Goal: Check status: Check status

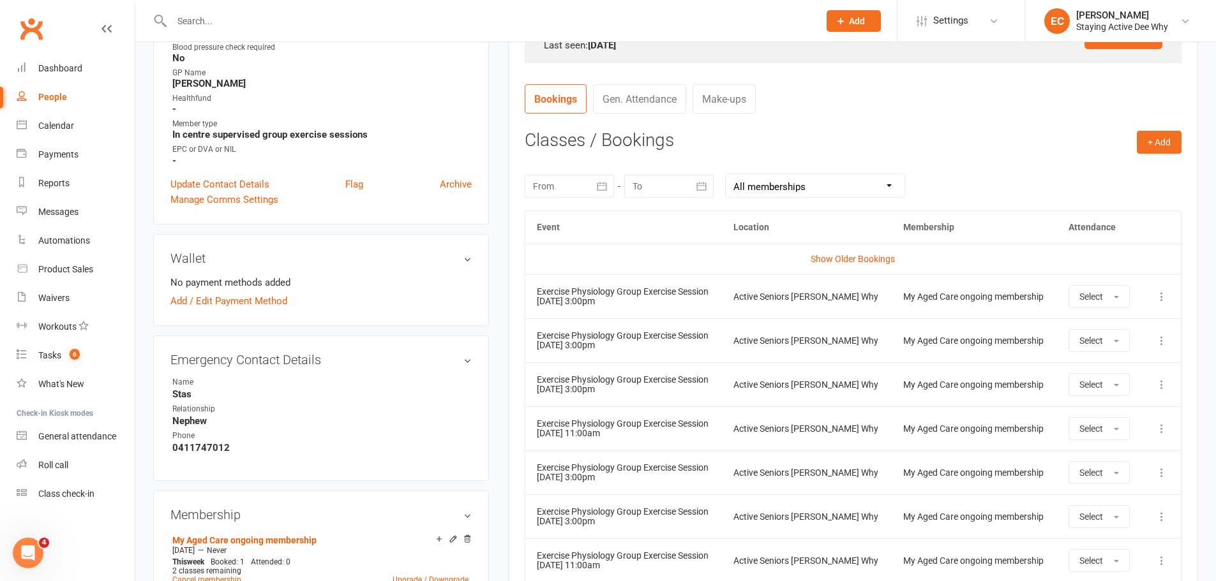
click at [318, 14] on input "text" at bounding box center [489, 21] width 642 height 18
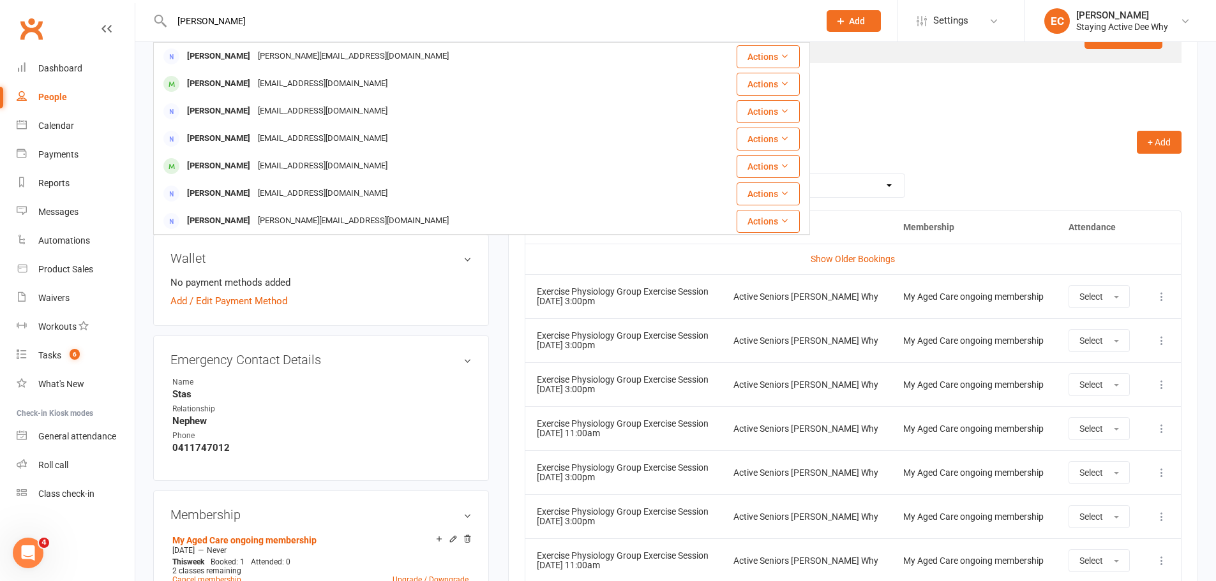
click at [192, 25] on input "[PERSON_NAME]" at bounding box center [489, 21] width 642 height 18
click at [194, 25] on input "[PERSON_NAME]" at bounding box center [489, 21] width 642 height 18
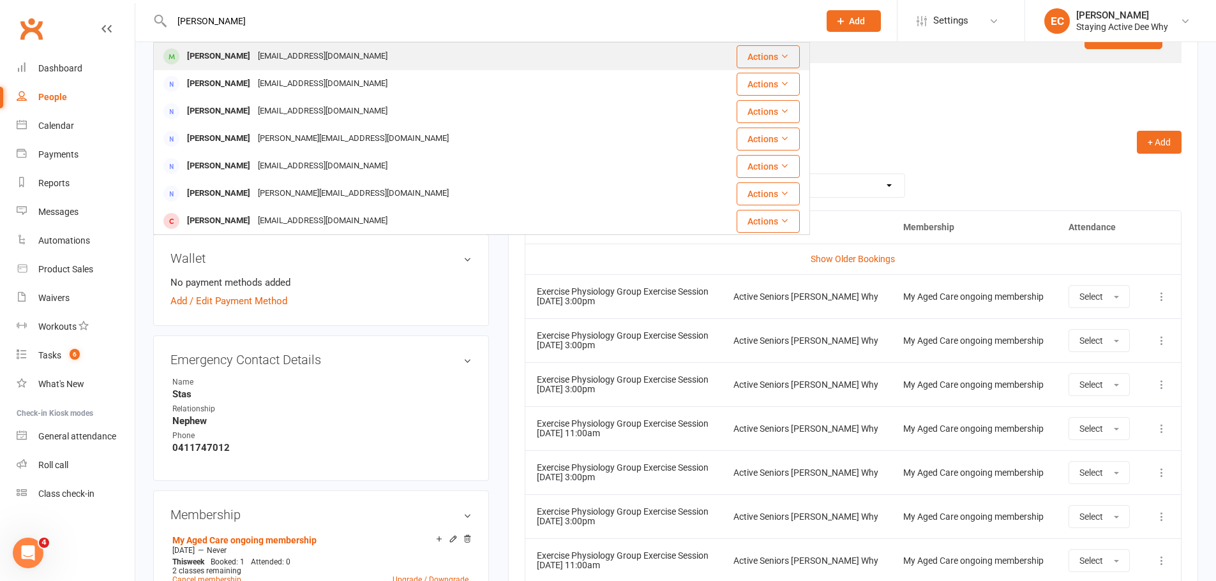
type input "[PERSON_NAME]"
click at [170, 61] on span at bounding box center [171, 57] width 16 height 16
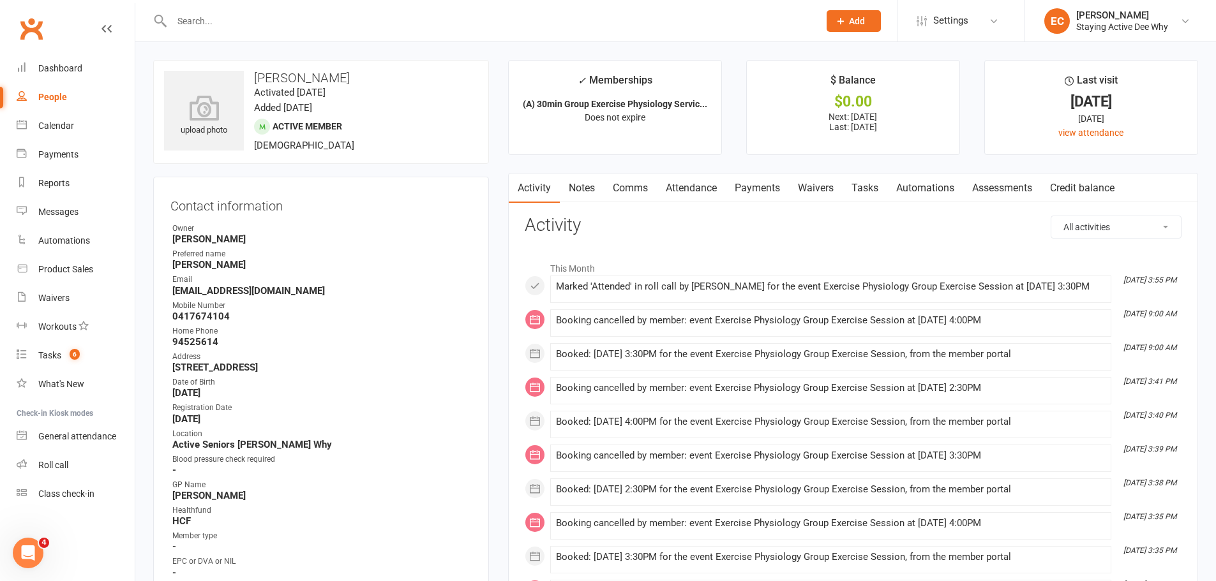
click at [694, 183] on link "Attendance" at bounding box center [691, 188] width 69 height 29
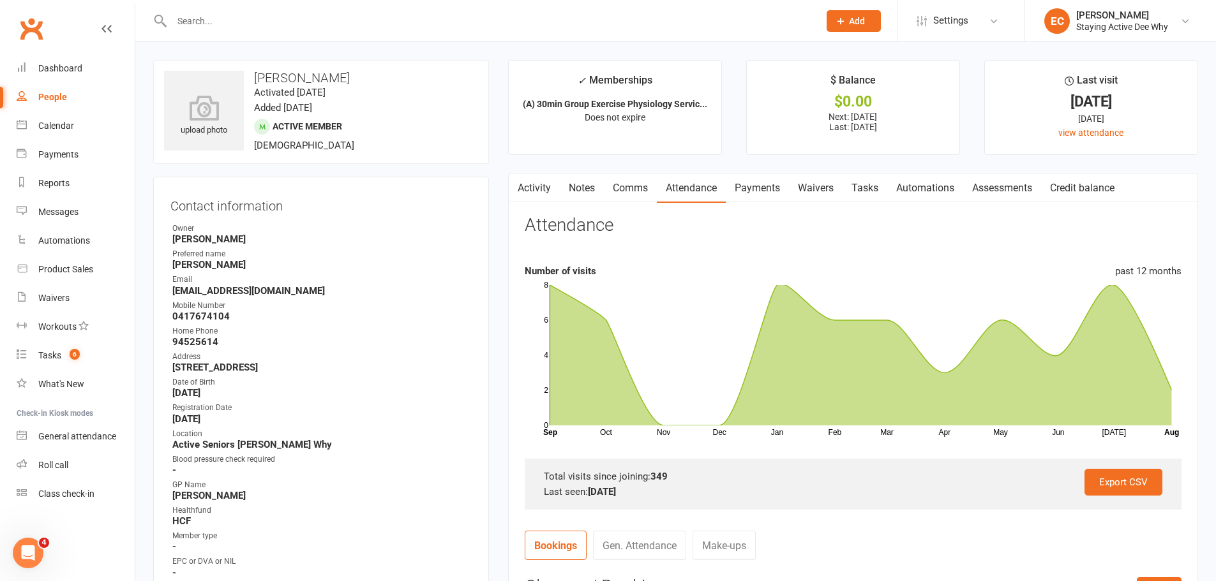
drag, startPoint x: 773, startPoint y: 190, endPoint x: 859, endPoint y: 291, distance: 133.1
click at [772, 190] on link "Payments" at bounding box center [757, 188] width 63 height 29
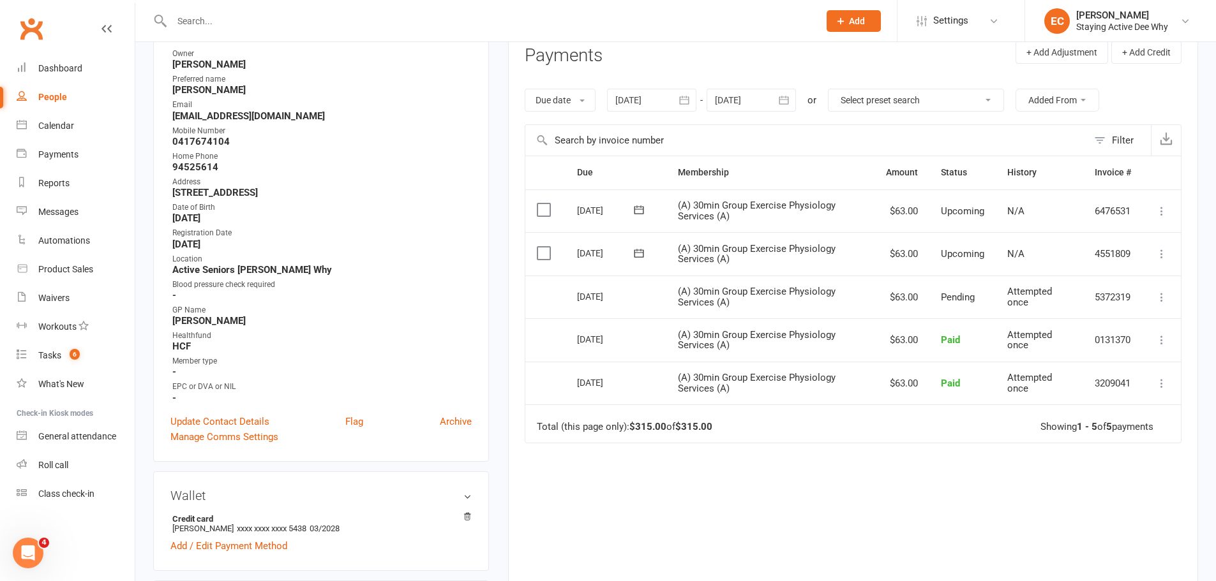
scroll to position [128, 0]
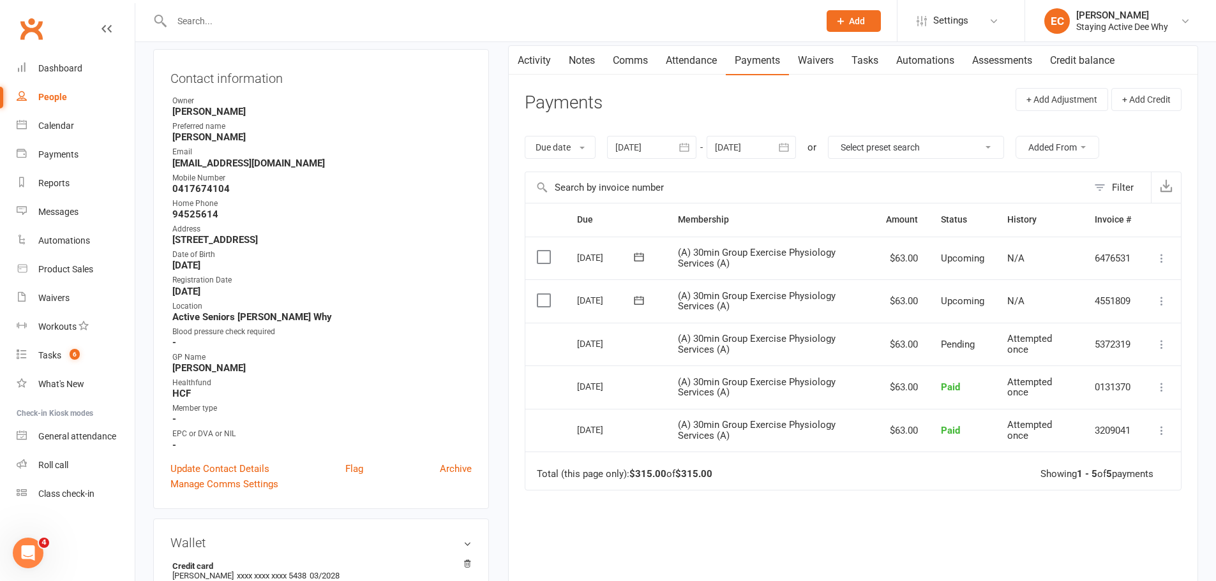
click at [657, 144] on div at bounding box center [651, 147] width 89 height 23
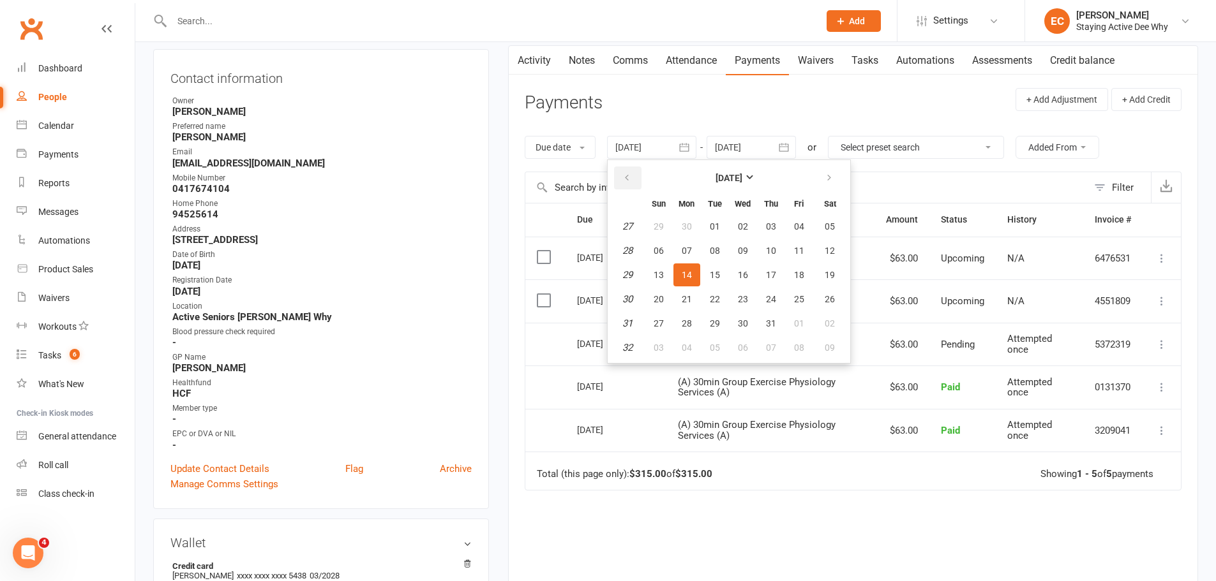
click at [625, 182] on icon "button" at bounding box center [626, 178] width 9 height 10
click at [773, 224] on span "01" at bounding box center [771, 226] width 10 height 10
type input "[DATE]"
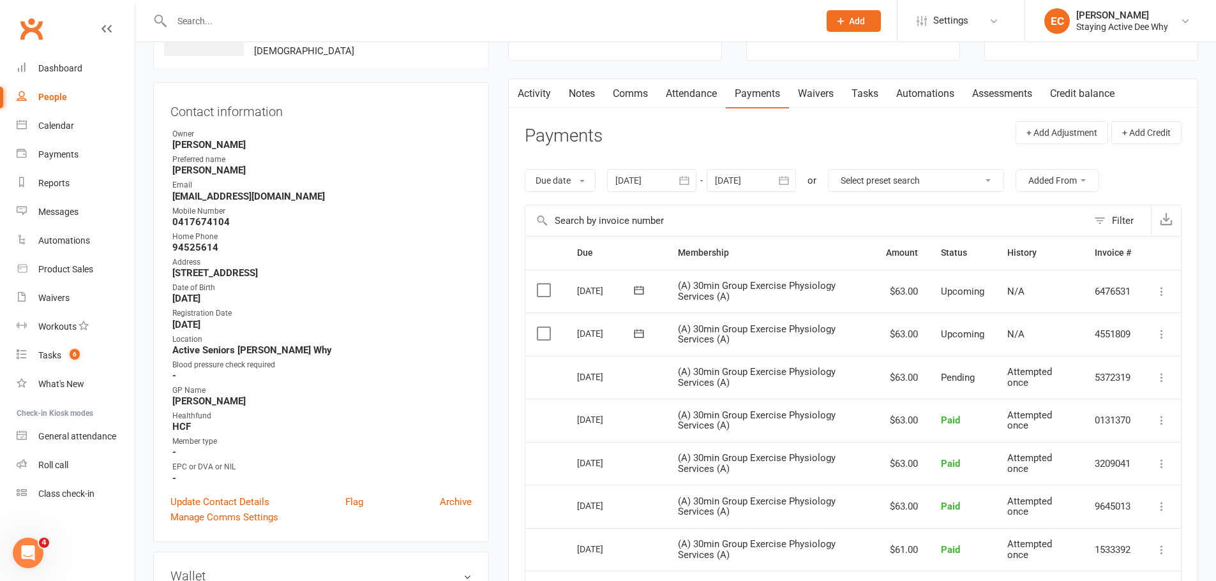
scroll to position [0, 0]
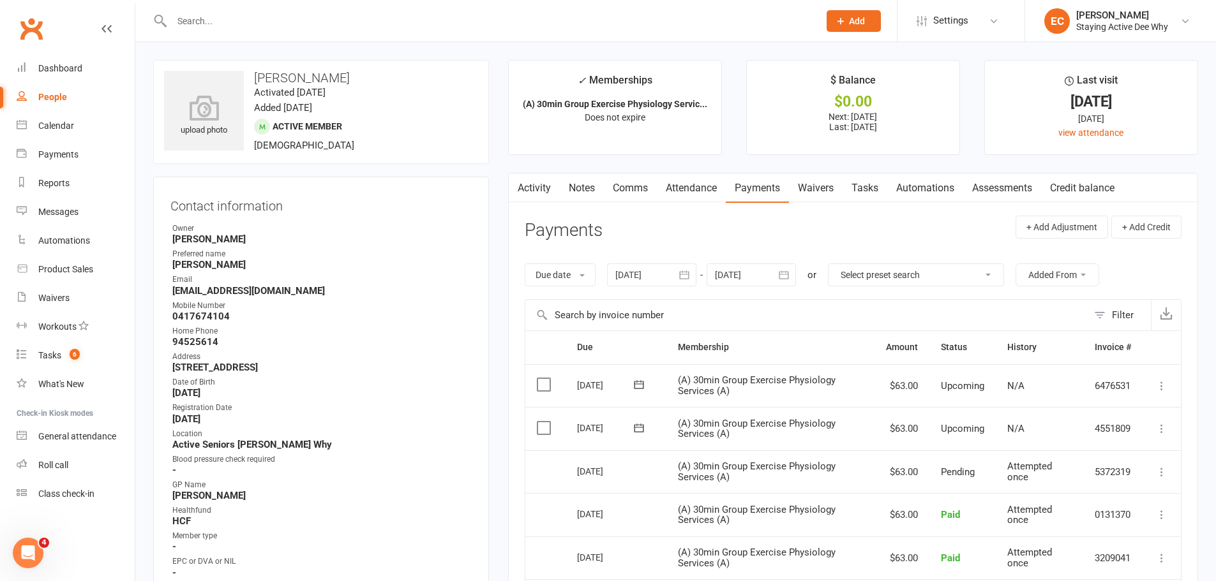
click at [1167, 514] on icon at bounding box center [1161, 515] width 13 height 13
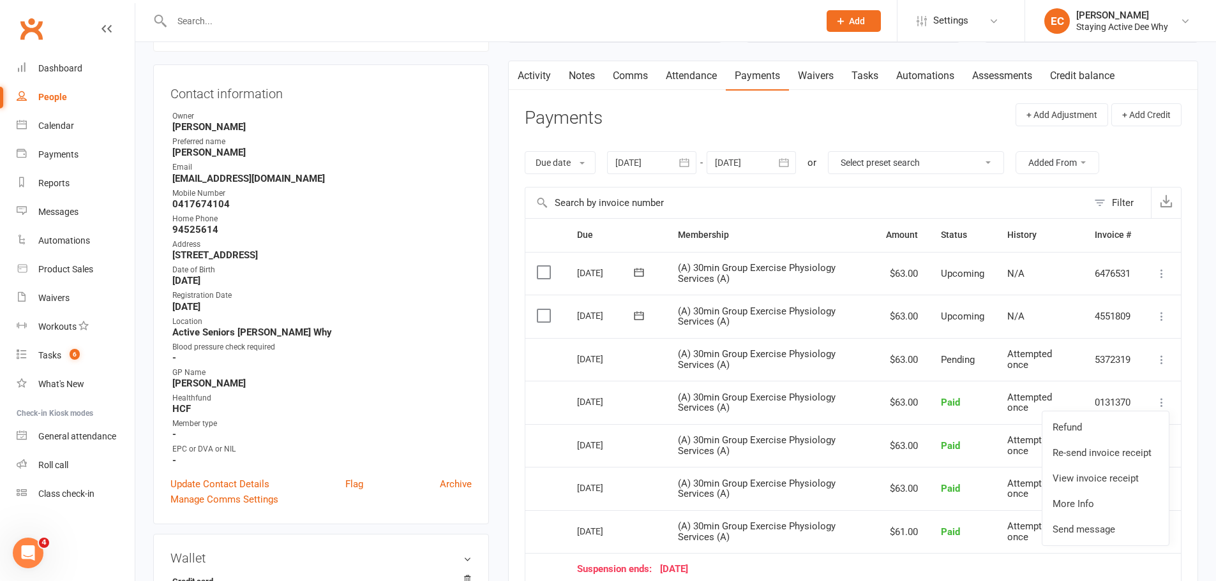
scroll to position [128, 0]
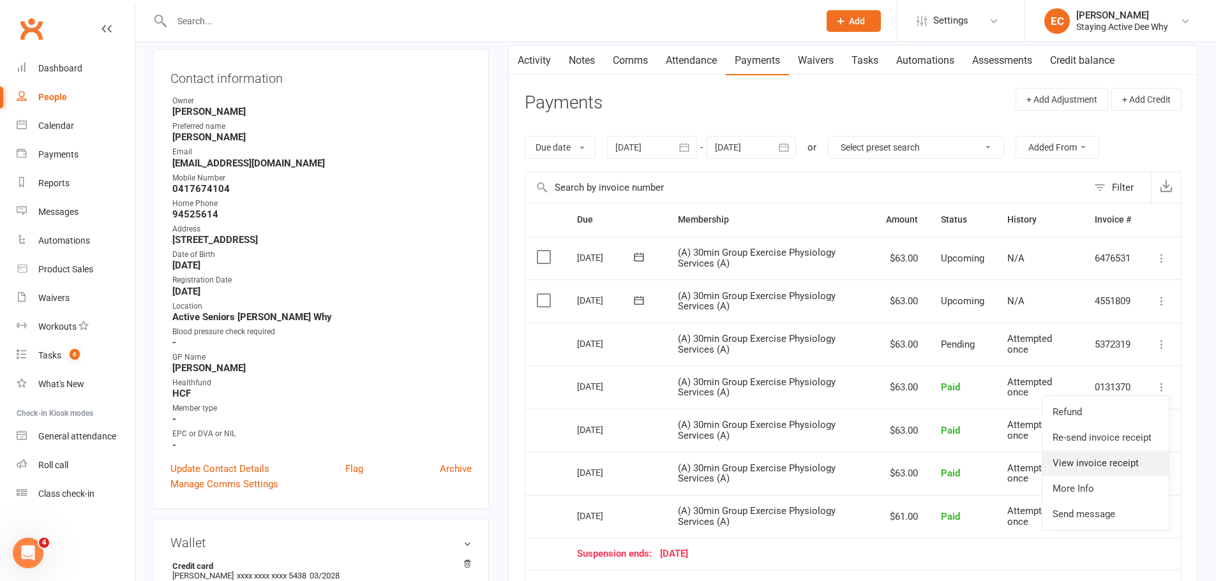
click at [1098, 465] on link "View invoice receipt" at bounding box center [1105, 464] width 126 height 26
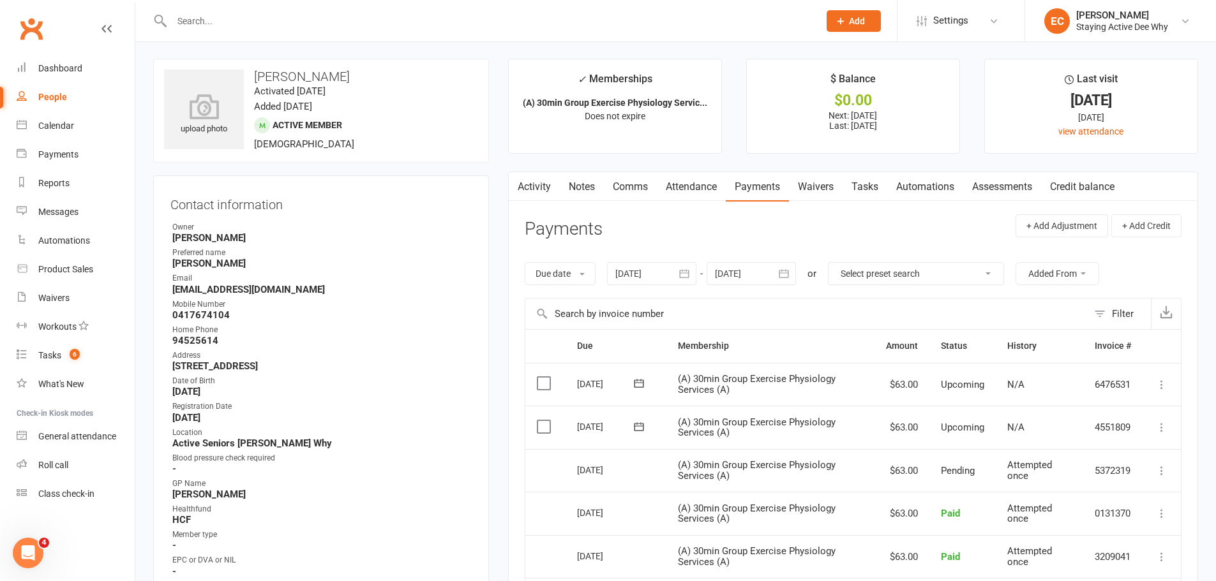
scroll to position [0, 0]
